Goal: Check status: Check status

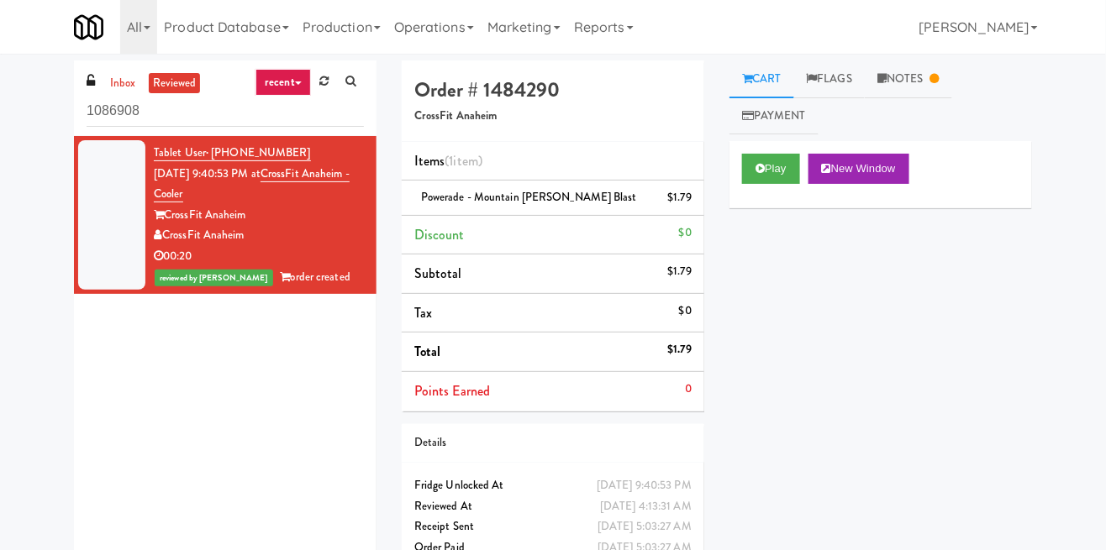
drag, startPoint x: 151, startPoint y: 114, endPoint x: 64, endPoint y: 114, distance: 87.4
click at [64, 114] on div "inbox reviewed recent all unclear take inventory issue suspicious failed recent…" at bounding box center [225, 315] width 328 height 508
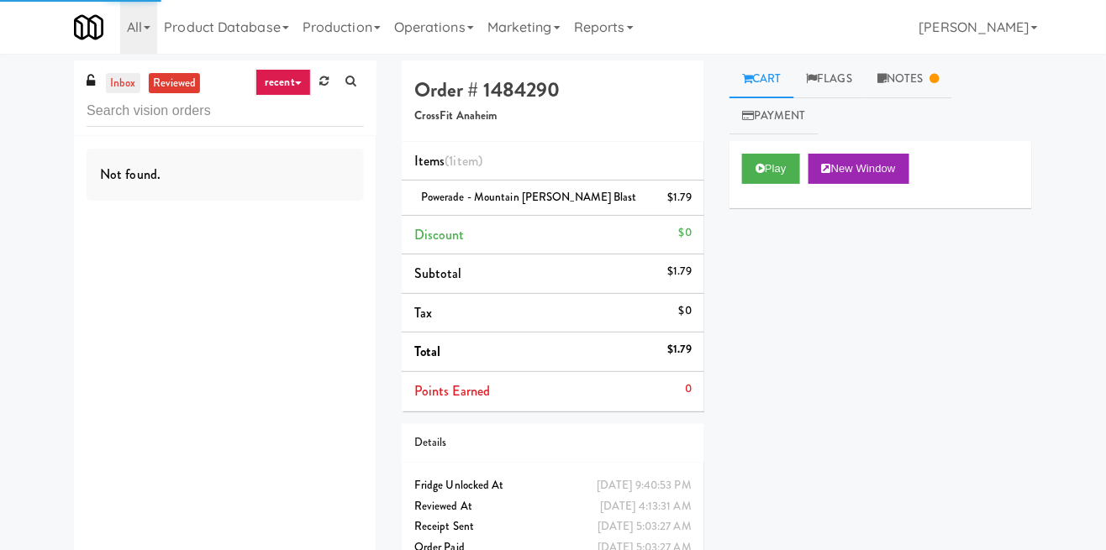
click at [112, 85] on link "inbox" at bounding box center [123, 83] width 34 height 21
click at [284, 77] on link "recent" at bounding box center [282, 82] width 55 height 27
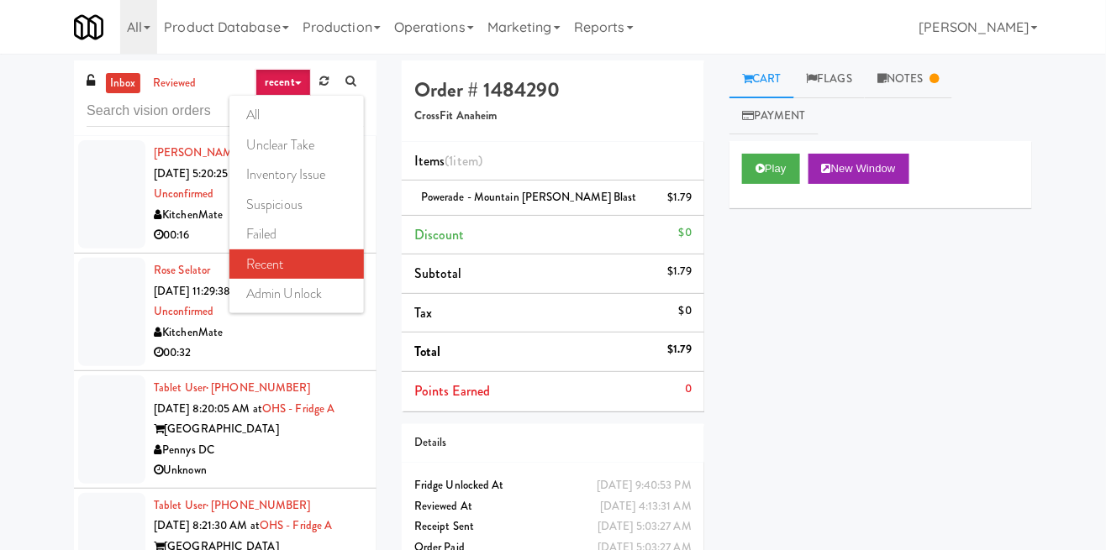
click at [882, 75] on div at bounding box center [553, 275] width 1106 height 550
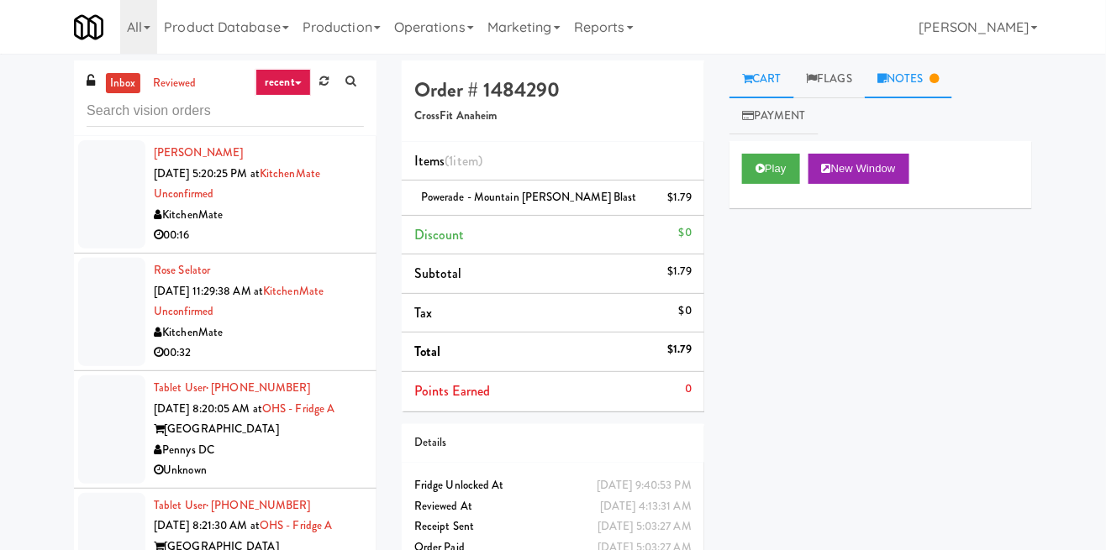
click at [905, 76] on link "Notes" at bounding box center [908, 80] width 87 height 38
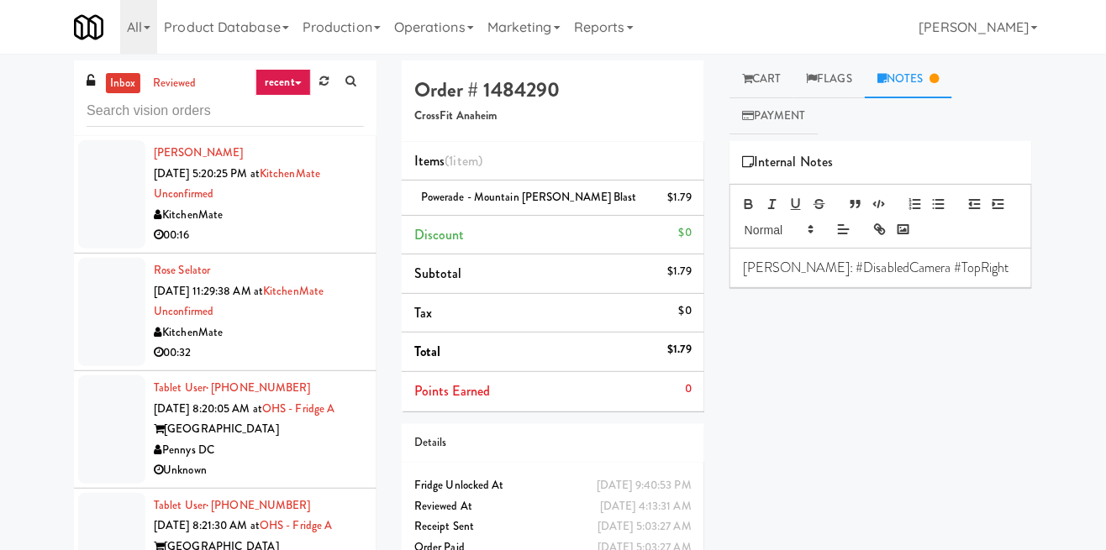
click at [295, 84] on icon at bounding box center [298, 83] width 7 height 3
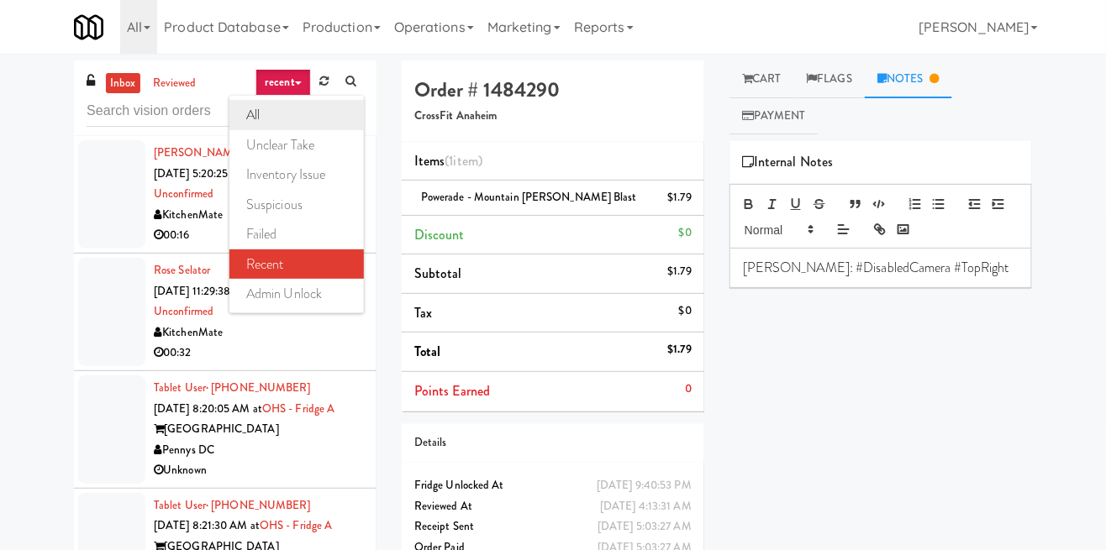
click at [286, 115] on link "all" at bounding box center [296, 115] width 134 height 30
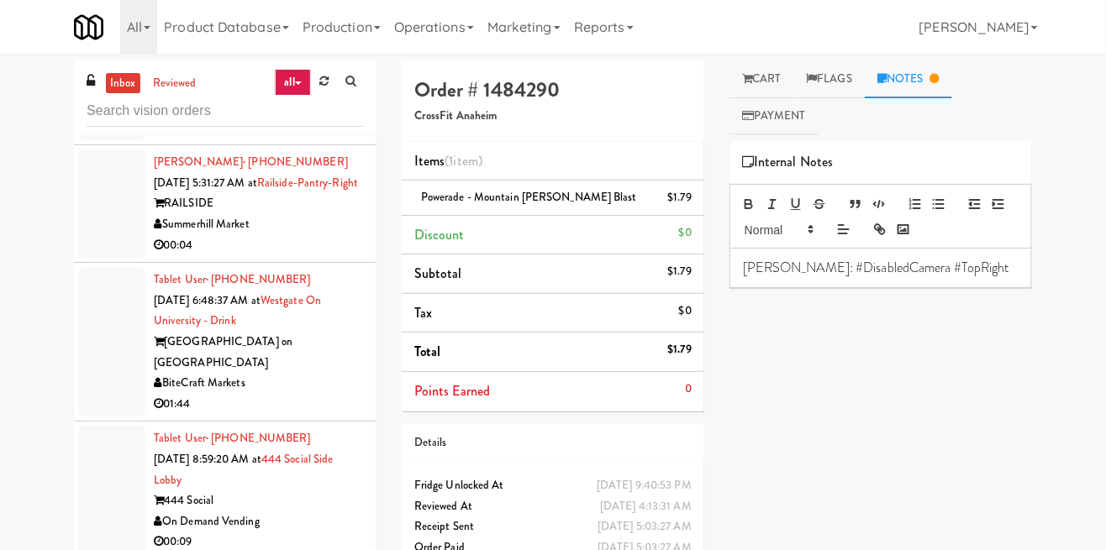
scroll to position [4906, 0]
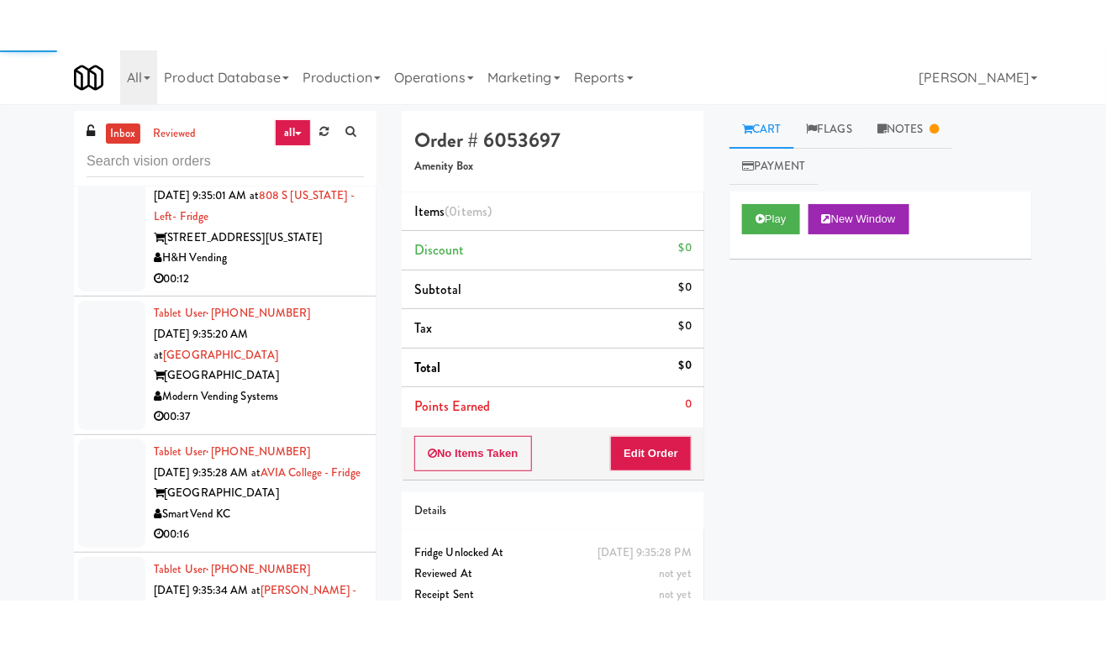
scroll to position [20, 0]
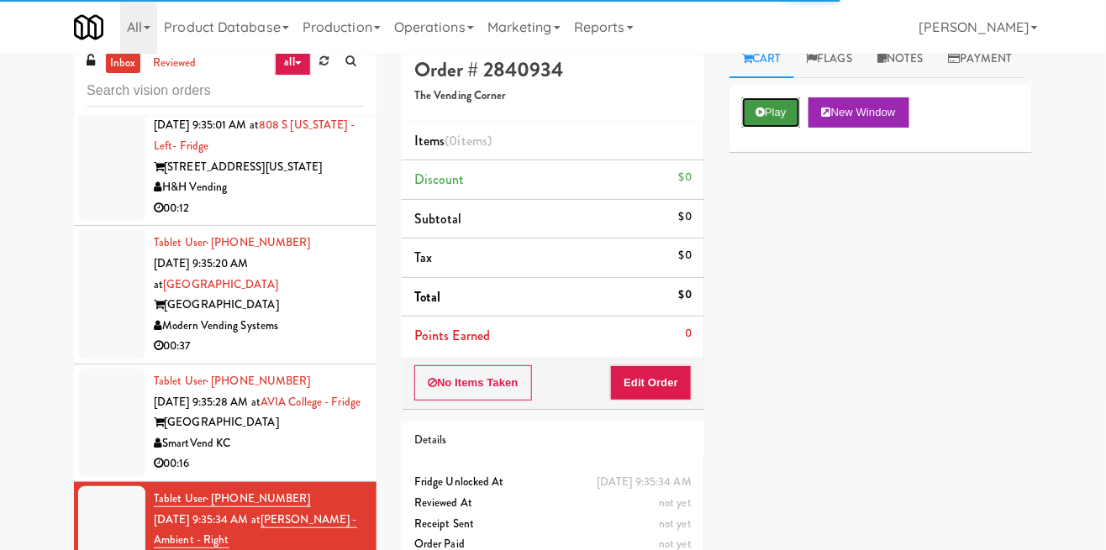
click at [781, 128] on button "Play" at bounding box center [771, 112] width 58 height 30
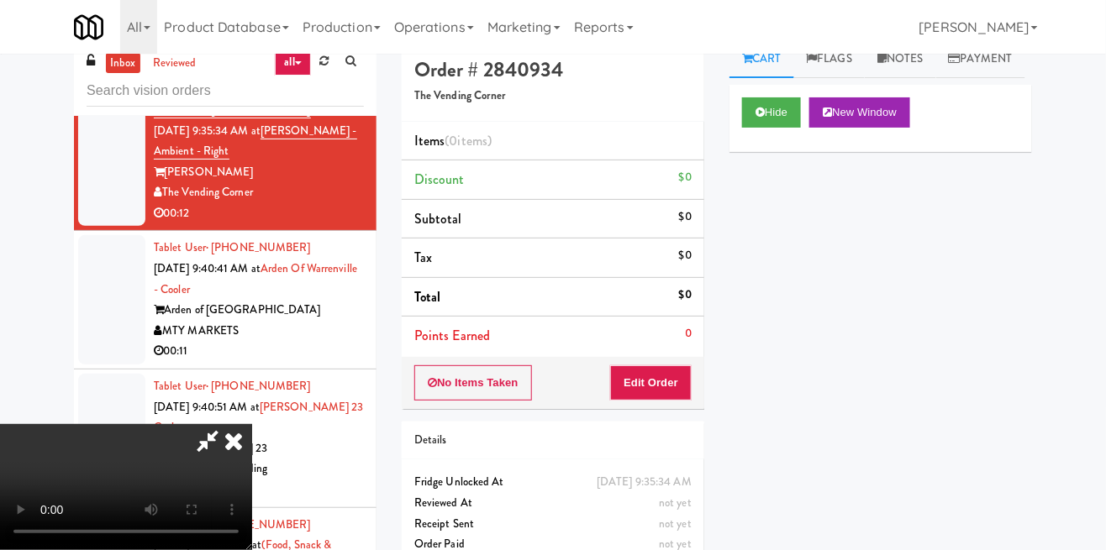
click at [227, 424] on icon at bounding box center [207, 441] width 39 height 34
click at [227, 425] on icon at bounding box center [207, 441] width 39 height 34
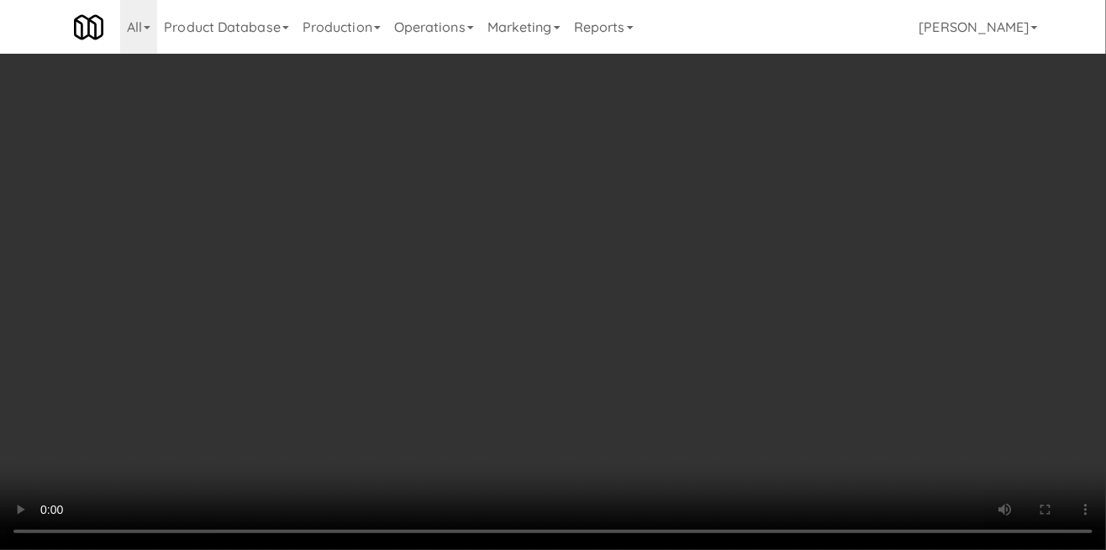
scroll to position [81, 0]
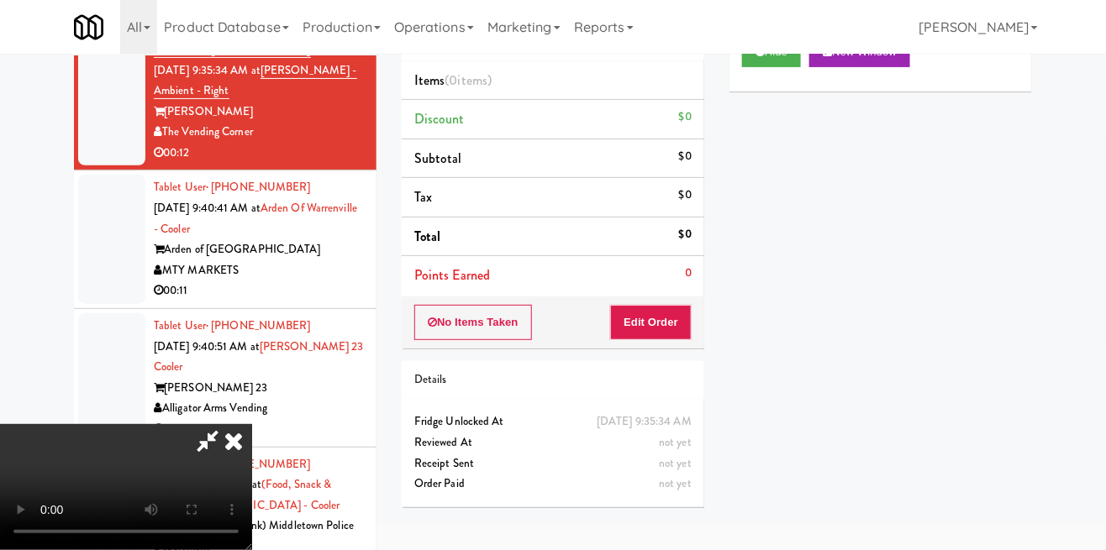
click at [252, 424] on icon at bounding box center [233, 441] width 37 height 34
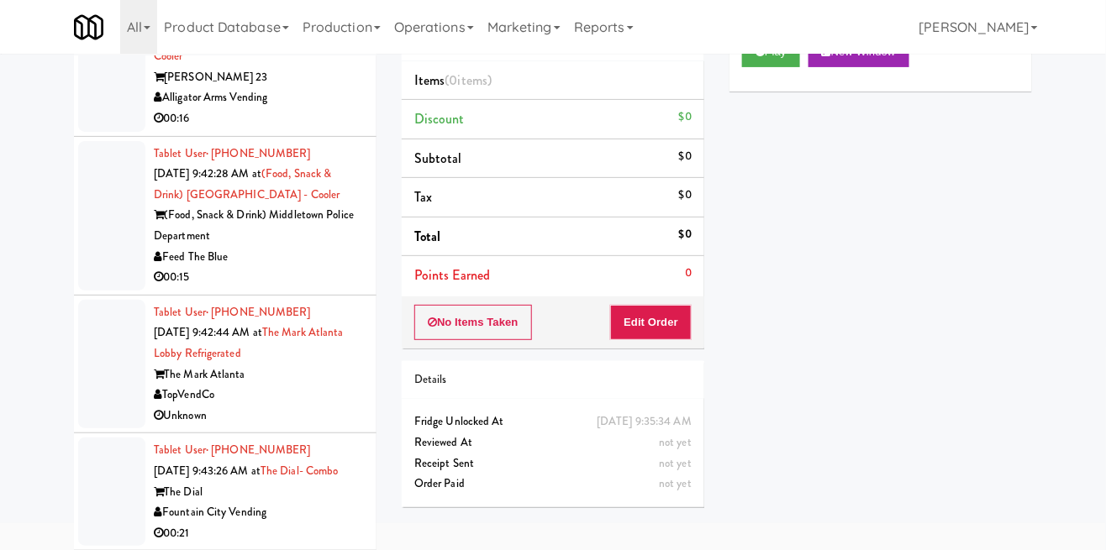
scroll to position [9609, 0]
